Goal: Transaction & Acquisition: Purchase product/service

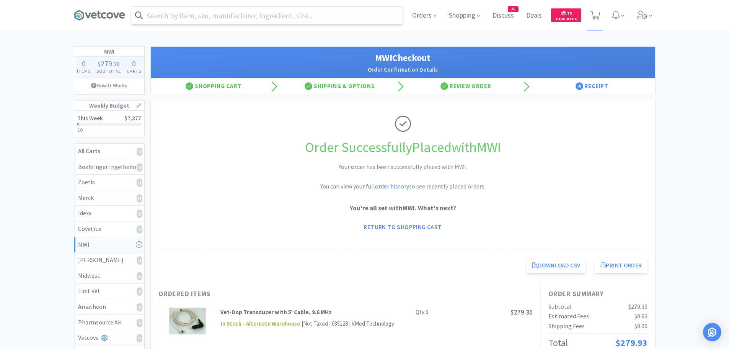
click at [186, 18] on input "text" at bounding box center [266, 16] width 271 height 18
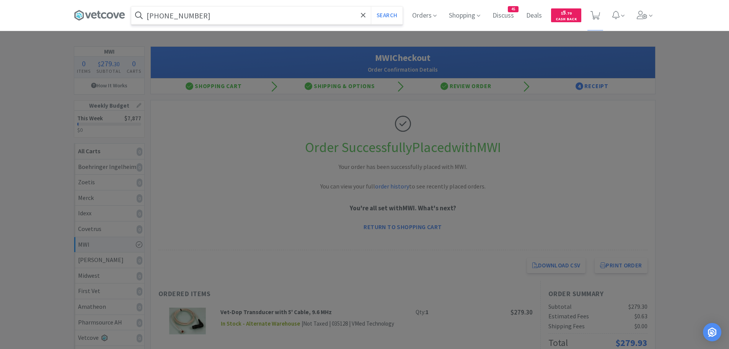
click at [371, 7] on button "Search" at bounding box center [387, 16] width 32 height 18
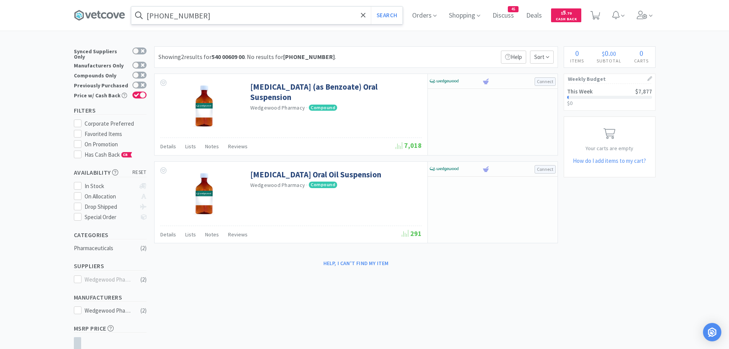
click at [209, 15] on input "[PHONE_NUMBER]" at bounding box center [266, 16] width 271 height 18
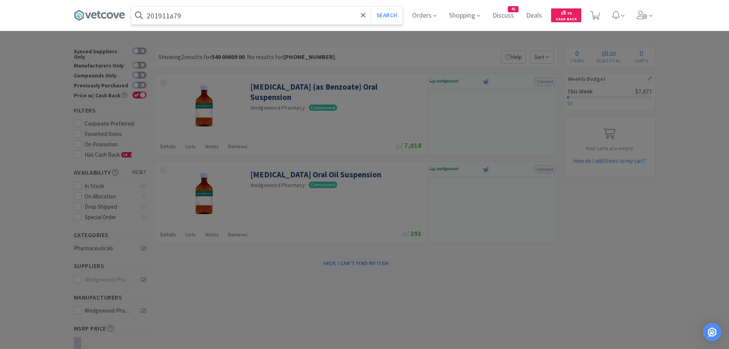
type input "201911a79"
click at [371, 7] on button "Search" at bounding box center [387, 16] width 32 height 18
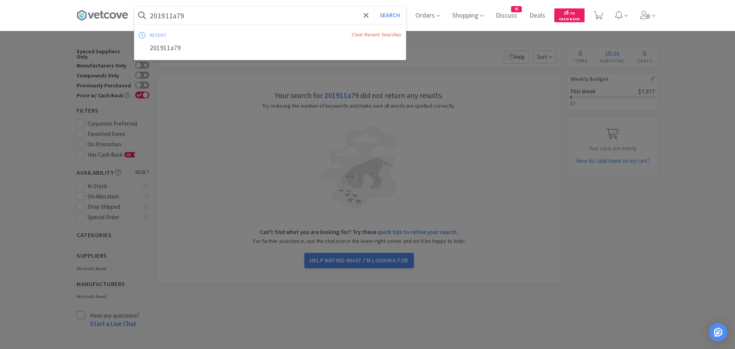
click at [205, 18] on input "201911a79" at bounding box center [269, 16] width 271 height 18
click at [205, 15] on input "201911a79" at bounding box center [269, 16] width 271 height 18
click at [185, 19] on input "201911a79" at bounding box center [269, 16] width 271 height 18
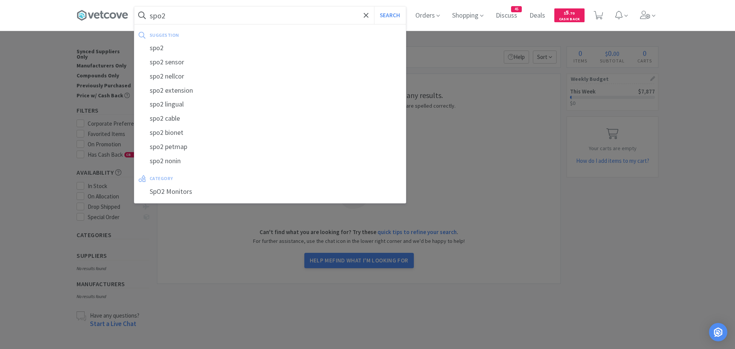
type input "spo2"
click at [374, 7] on button "Search" at bounding box center [390, 16] width 32 height 18
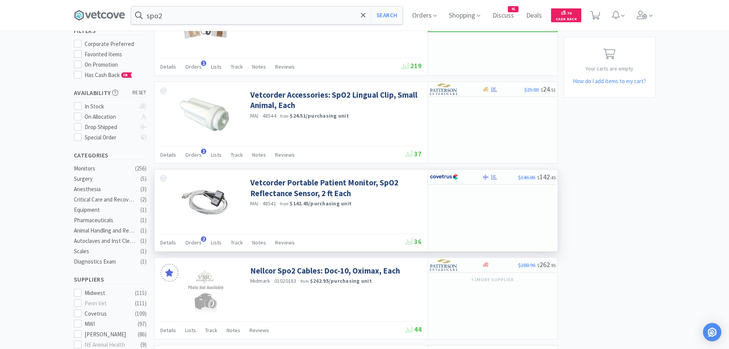
scroll to position [89, 0]
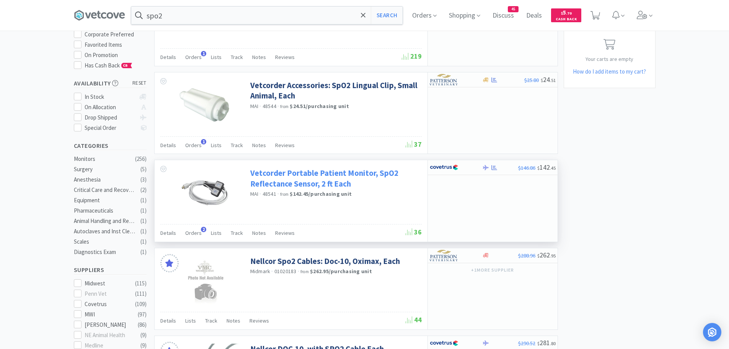
click at [352, 173] on link "Vetcorder Portable Patient Monitor, SpO2 Reflectance Sensor, 2 ft Each" at bounding box center [334, 178] width 169 height 21
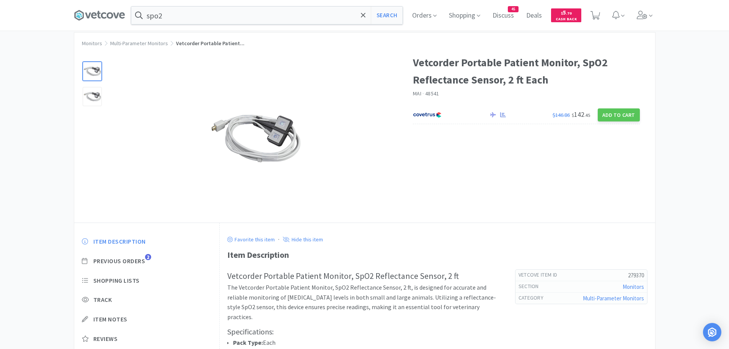
scroll to position [13, 0]
click at [245, 134] on img at bounding box center [255, 139] width 96 height 96
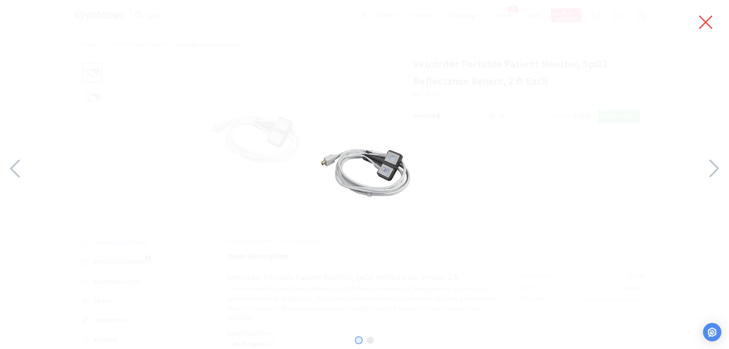
click at [702, 19] on icon at bounding box center [705, 22] width 13 height 13
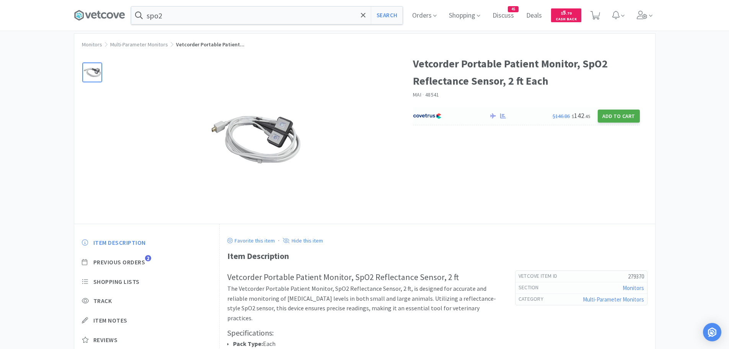
click at [609, 115] on button "Add to Cart" at bounding box center [619, 115] width 42 height 13
select select "1"
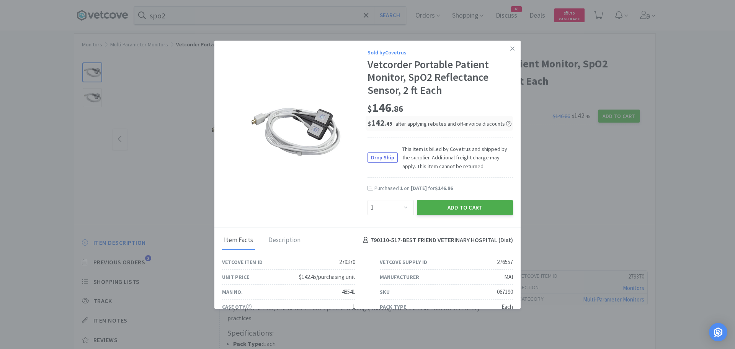
click at [447, 207] on button "Add to Cart" at bounding box center [465, 207] width 96 height 15
